Goal: Find specific page/section: Locate a particular part of the current website

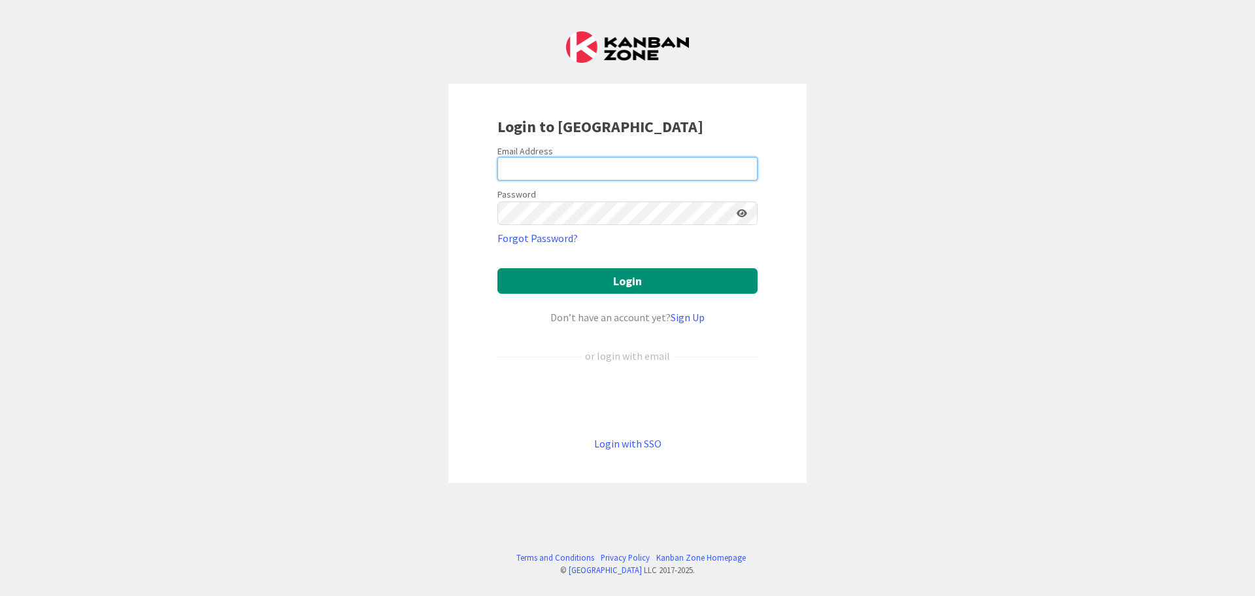
click at [571, 171] on input "email" at bounding box center [628, 169] width 260 height 24
type input "[PERSON_NAME][EMAIL_ADDRESS][PERSON_NAME][DOMAIN_NAME]"
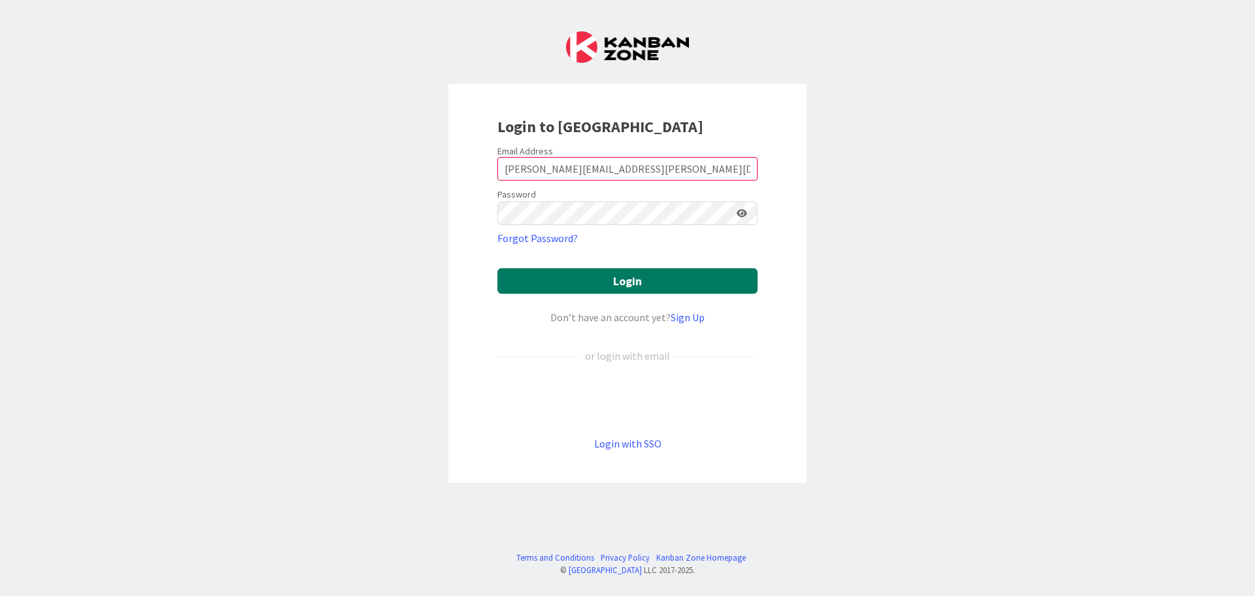
click at [594, 284] on button "Login" at bounding box center [628, 281] width 260 height 26
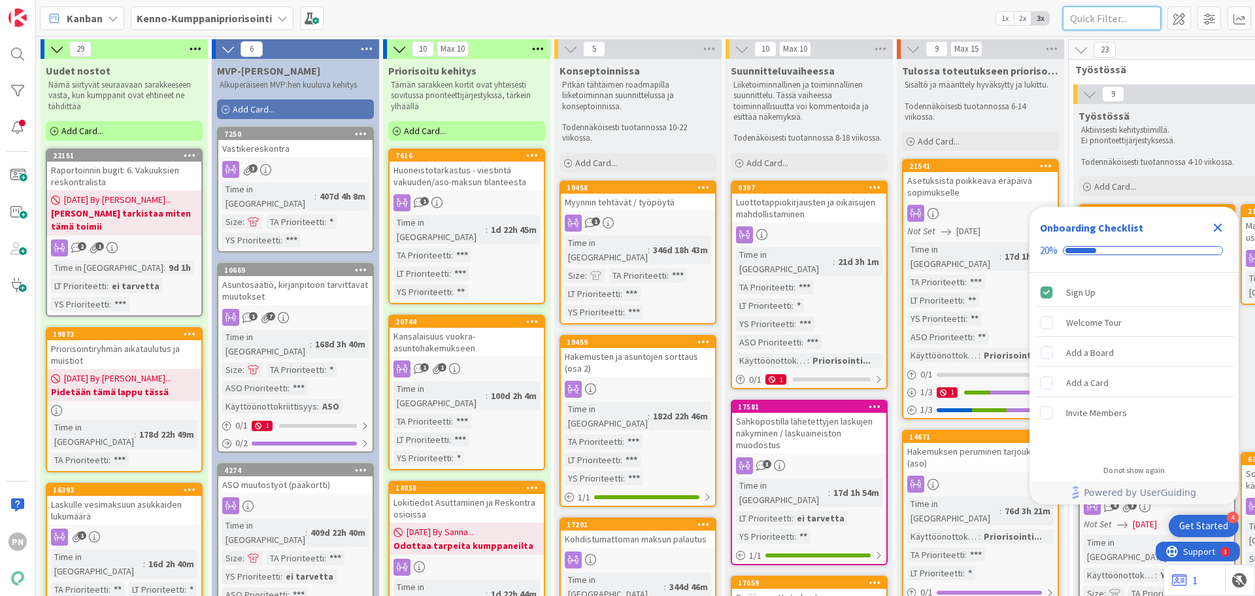
click at [1104, 20] on input "text" at bounding box center [1112, 19] width 98 height 24
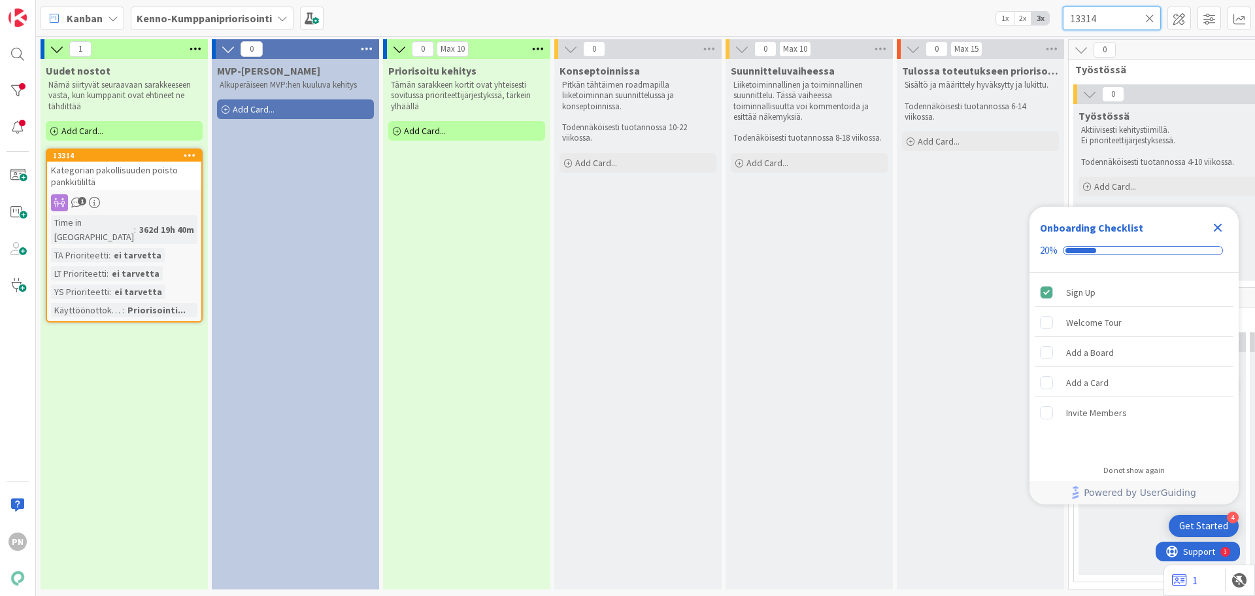
type input "13314"
click at [128, 177] on div "Kategorian pakollisuuden poisto pankkitililtä" at bounding box center [124, 176] width 154 height 29
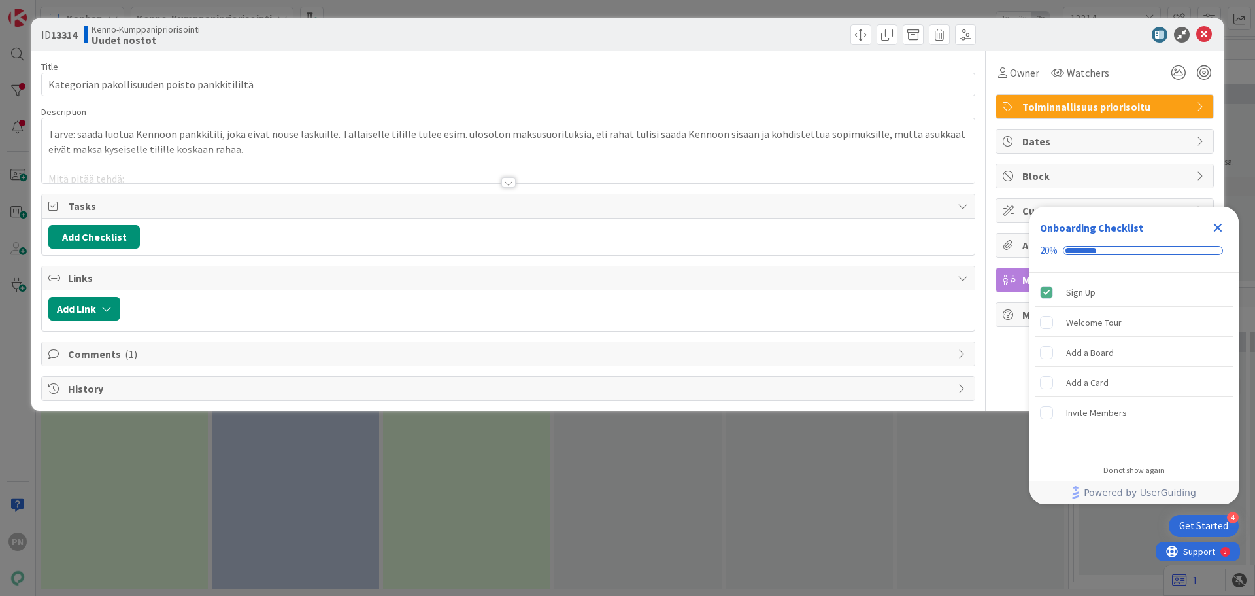
click at [509, 182] on div at bounding box center [509, 182] width 14 height 10
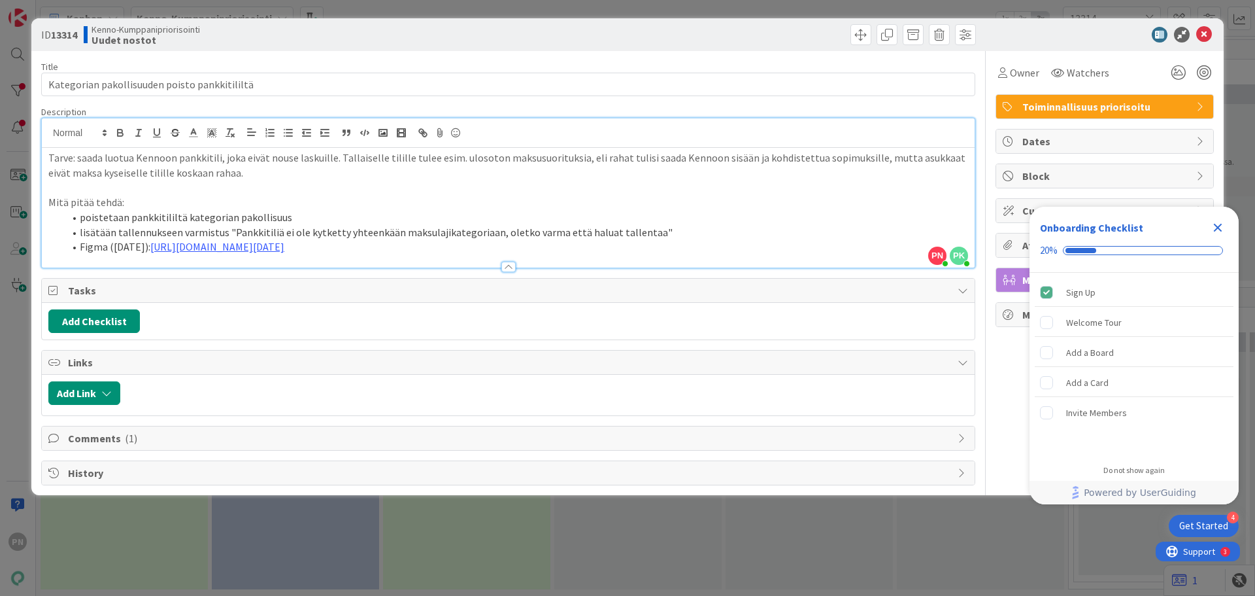
click at [962, 439] on icon at bounding box center [963, 438] width 10 height 10
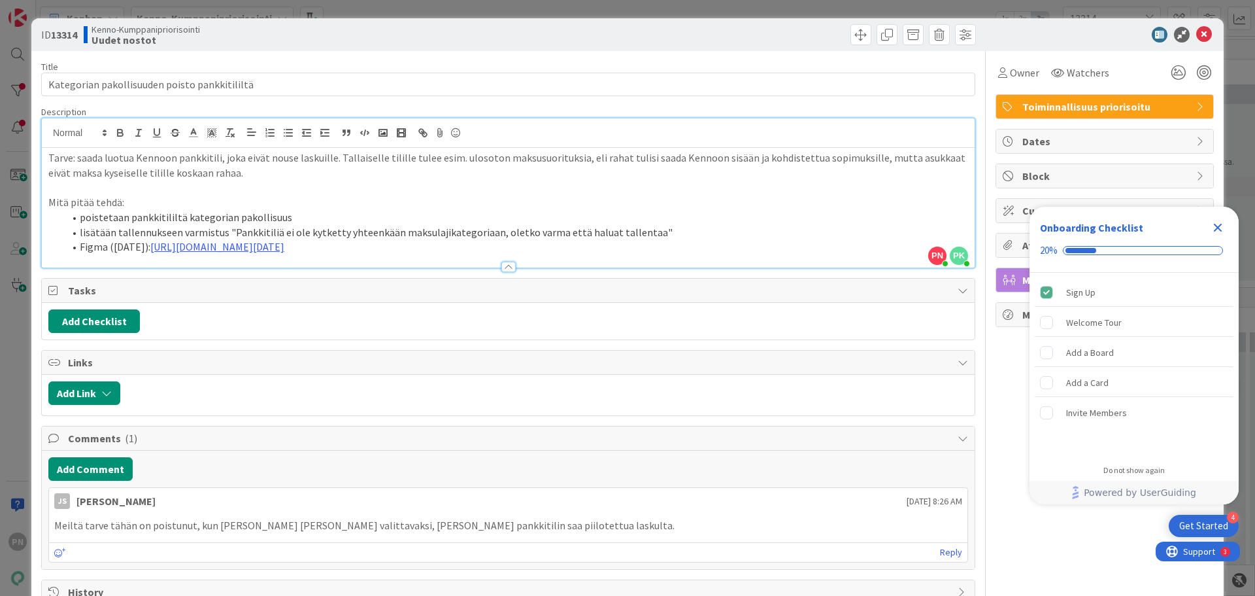
click at [1216, 229] on icon "Close Checklist" at bounding box center [1218, 228] width 9 height 9
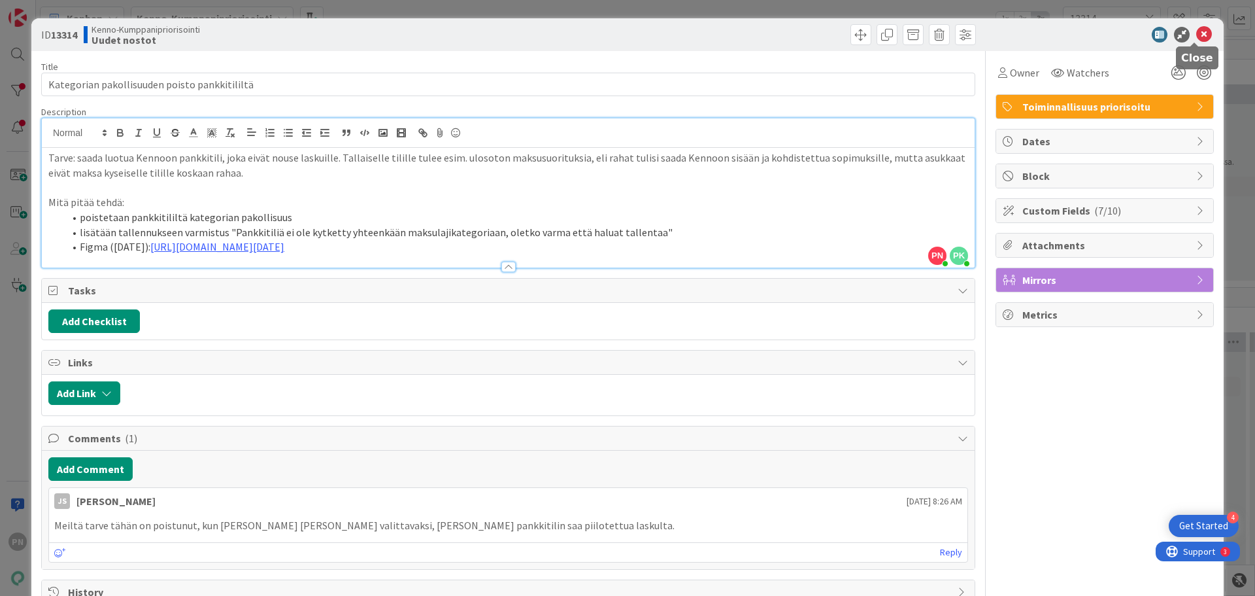
click at [1197, 33] on icon at bounding box center [1205, 35] width 16 height 16
